Goal: Find specific page/section: Find specific page/section

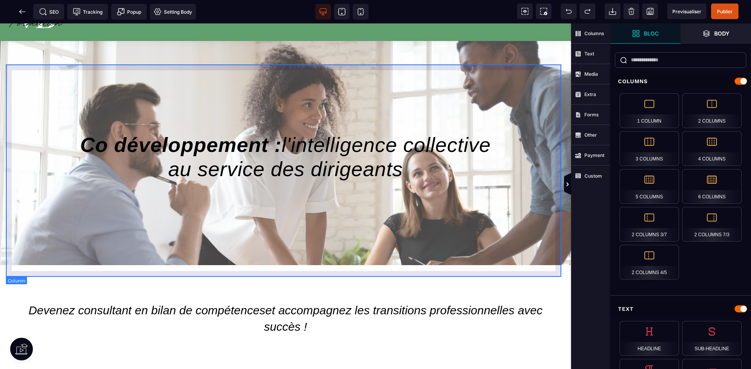
scroll to position [39, 0]
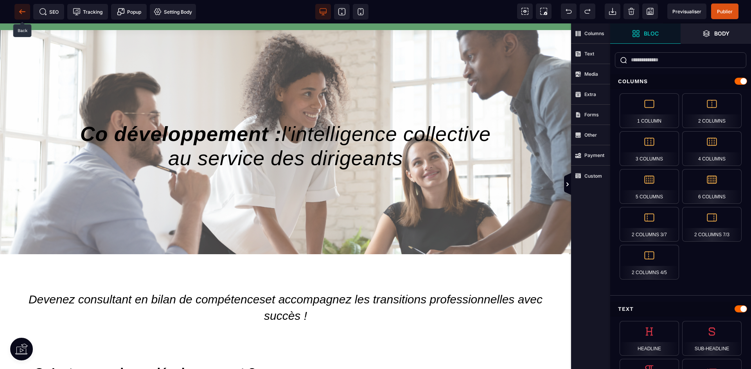
click at [21, 10] on icon at bounding box center [20, 11] width 2 height 4
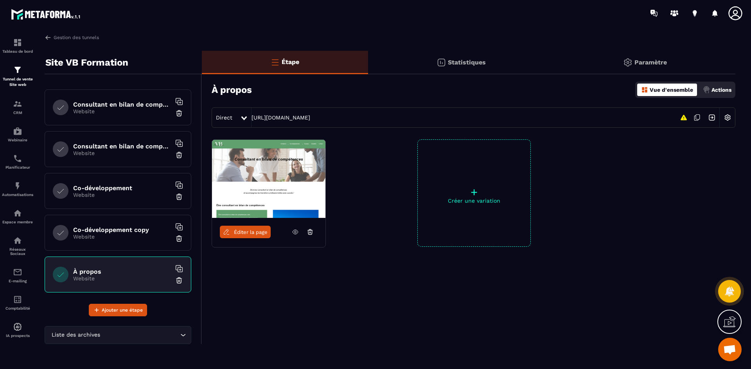
scroll to position [82, 0]
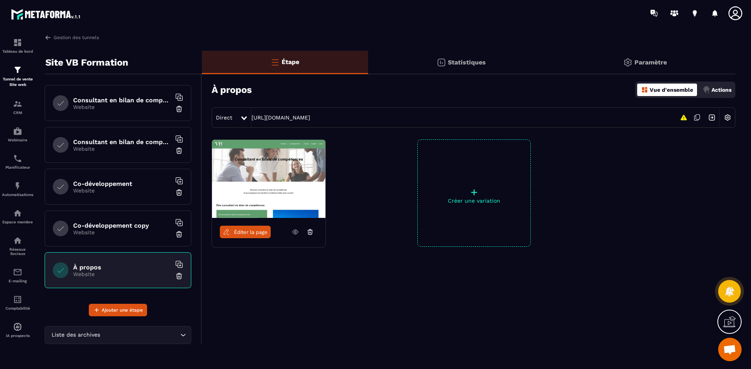
click at [100, 181] on h6 "Co-développement" at bounding box center [122, 183] width 98 height 7
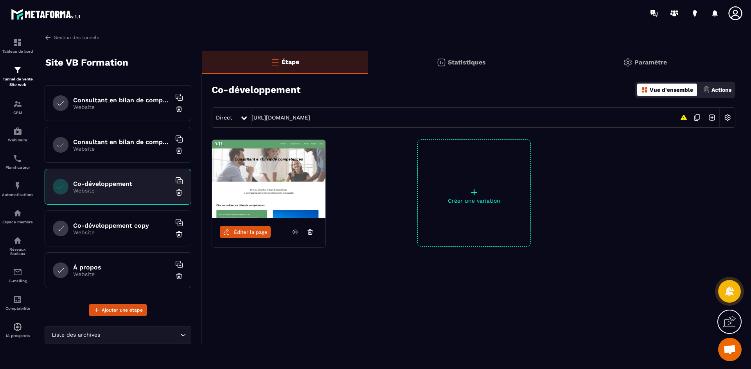
click at [241, 229] on span "Éditer la page" at bounding box center [251, 232] width 34 height 6
